Goal: Use online tool/utility: Utilize a website feature to perform a specific function

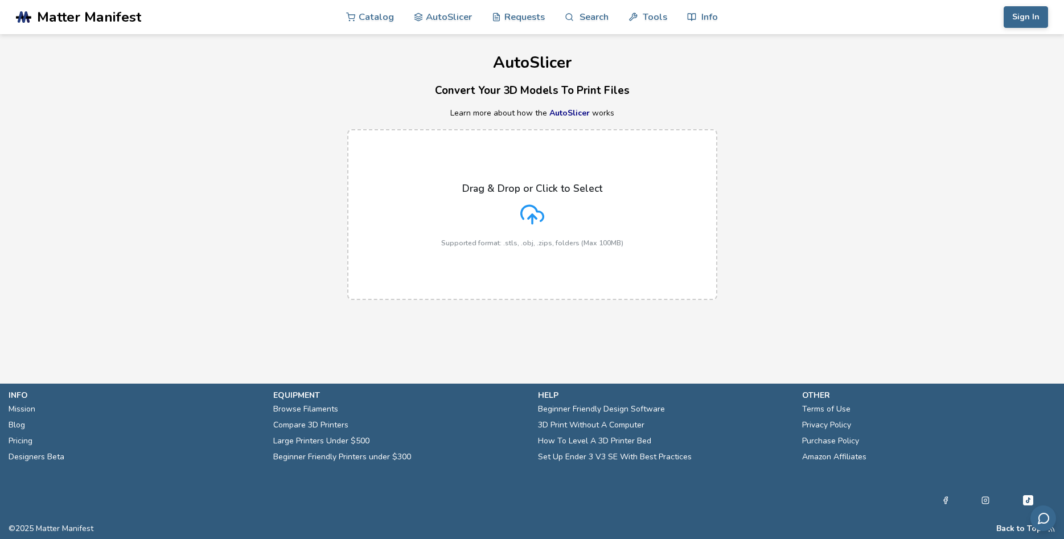
click at [600, 278] on label "Drag & Drop or Click to Select Supported format: .stls, .obj, .zips, folders (M…" at bounding box center [532, 214] width 370 height 171
click at [0, 0] on input "Drag & Drop or Click to Select Supported format: .stls, .obj, .zips, folders (M…" at bounding box center [0, 0] width 0 height 0
click at [267, 314] on main "AutoSlicer Convert Your 3D Models To Print Files Learn more about how the AutoS…" at bounding box center [532, 174] width 1064 height 349
click at [444, 247] on p "Supported format: .stls, .obj, .zips, folders (Max 100MB)" at bounding box center [532, 243] width 182 height 8
click at [0, 0] on input "Drag & Drop or Click to Select Supported format: .stls, .obj, .zips, folders (M…" at bounding box center [0, 0] width 0 height 0
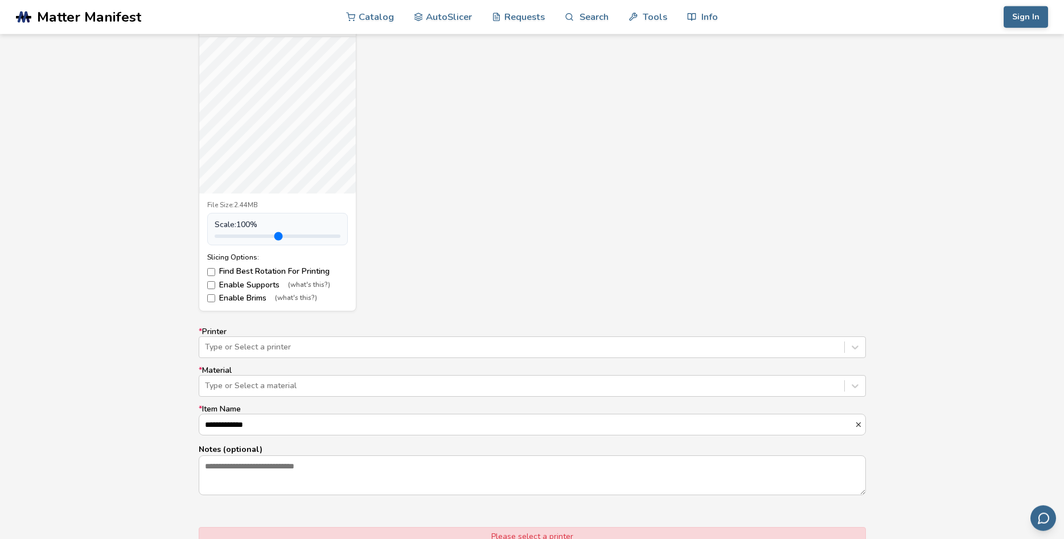
scroll to position [464, 0]
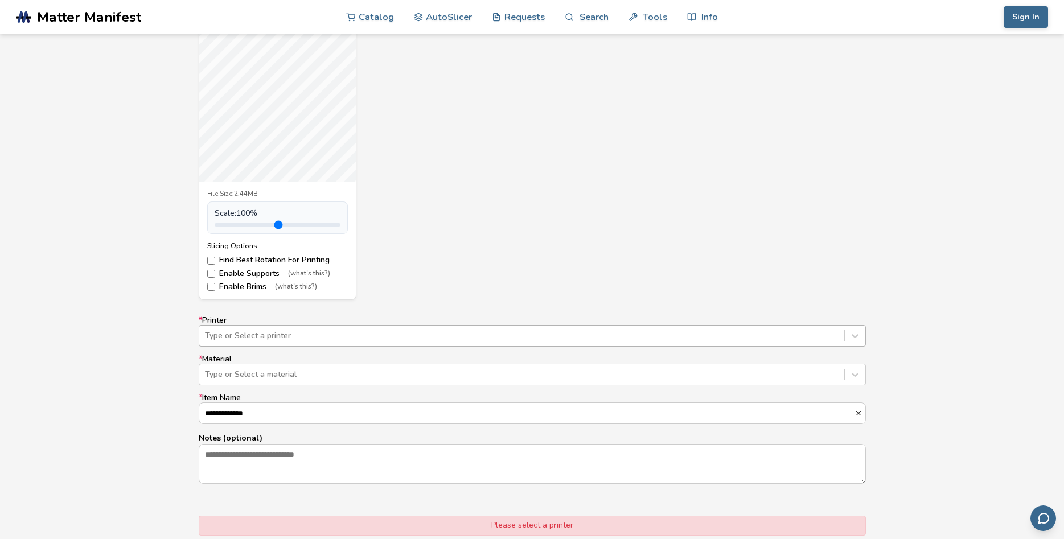
click at [357, 336] on div at bounding box center [521, 335] width 633 height 11
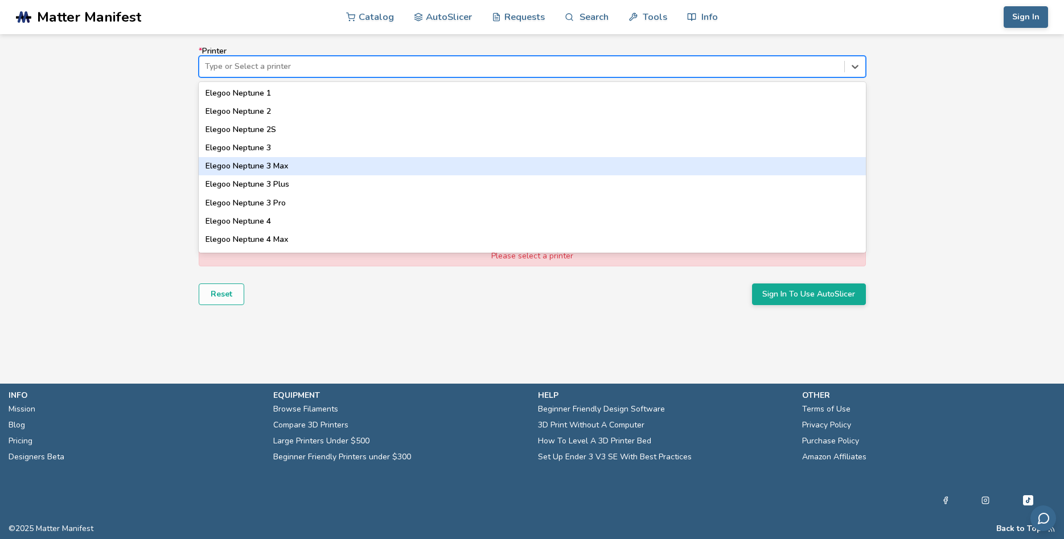
scroll to position [419, 0]
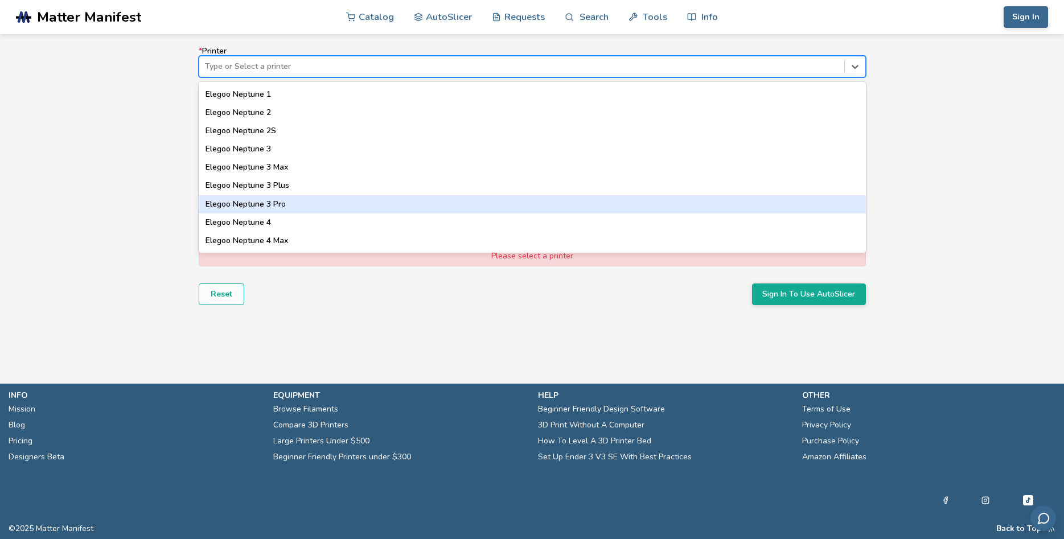
click at [291, 203] on div "Elegoo Neptune 3 Pro" at bounding box center [532, 204] width 667 height 18
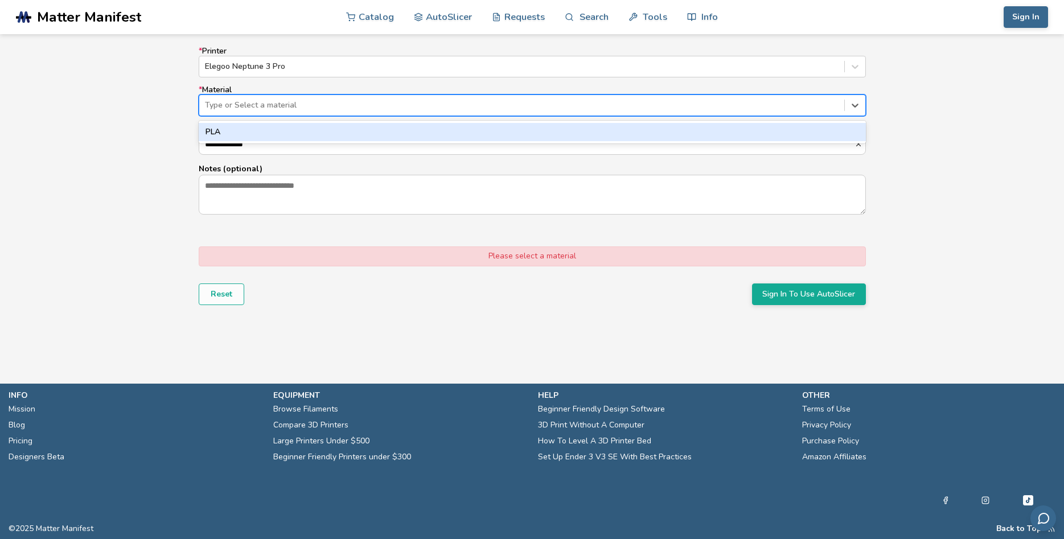
click at [273, 102] on div at bounding box center [521, 105] width 633 height 11
click at [275, 126] on div "PLA" at bounding box center [532, 132] width 667 height 18
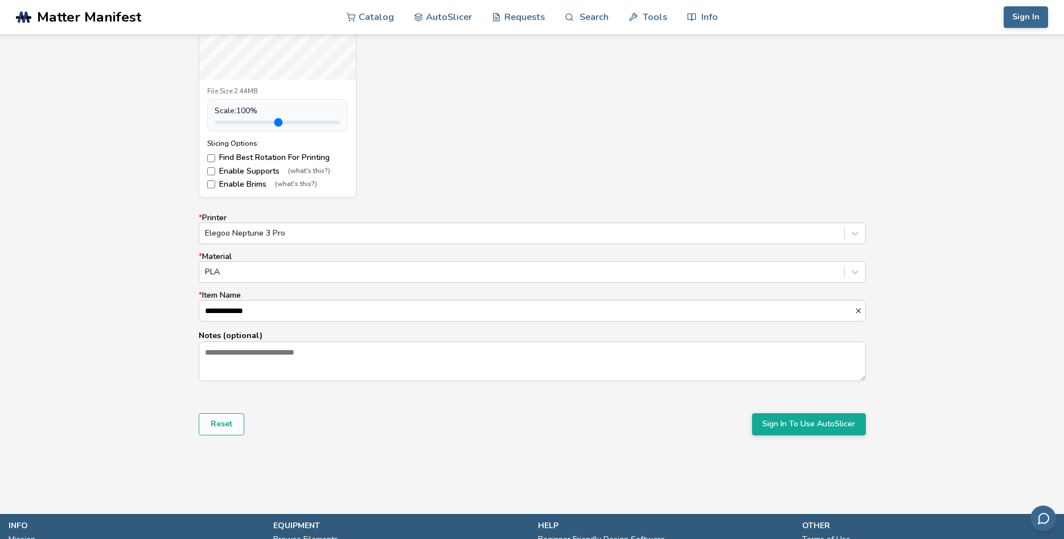
scroll to position [641, 0]
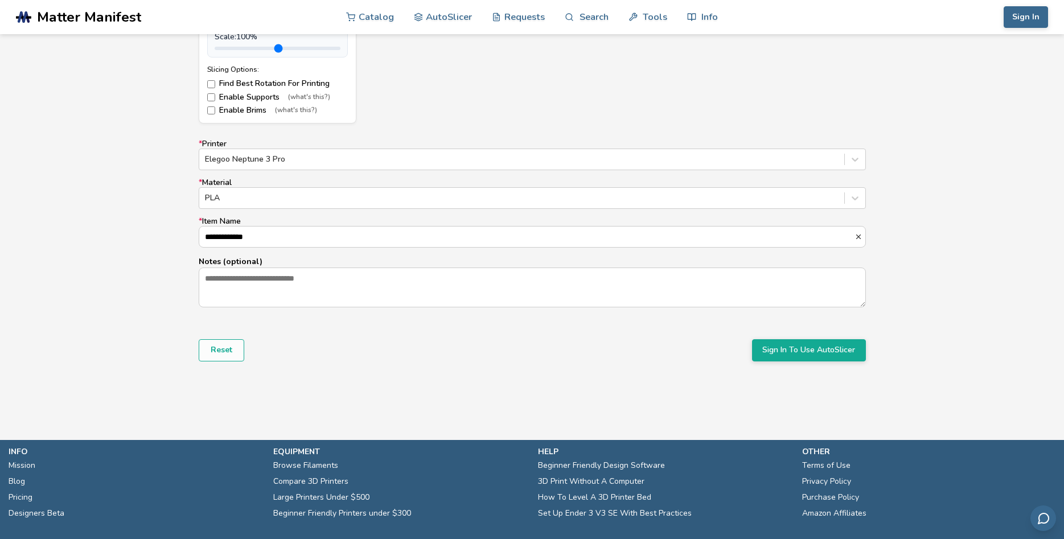
drag, startPoint x: 800, startPoint y: 349, endPoint x: 627, endPoint y: 357, distance: 173.2
click at [660, 358] on div "Reset Sign In To Use AutoSlicer" at bounding box center [532, 350] width 667 height 22
